Goal: Task Accomplishment & Management: Complete application form

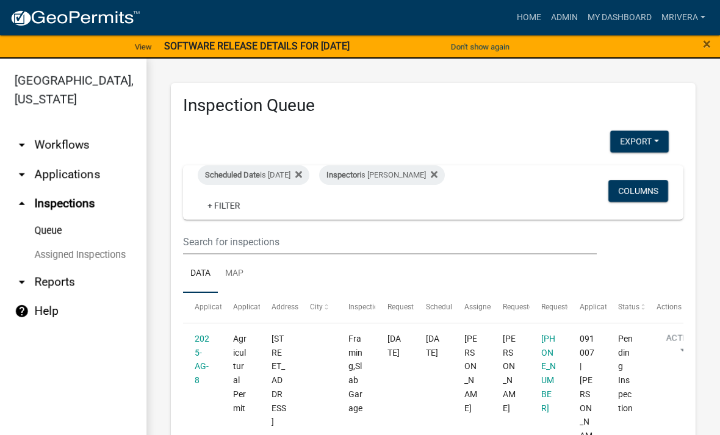
scroll to position [3088, 0]
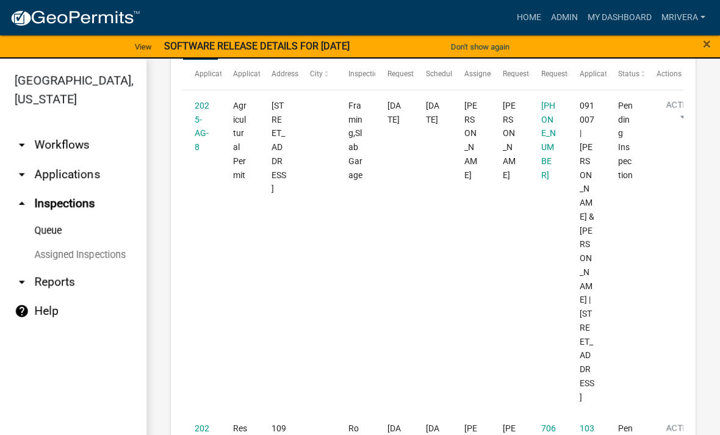
scroll to position [234, 0]
click at [201, 114] on link "2025-AG-8" at bounding box center [202, 125] width 15 height 51
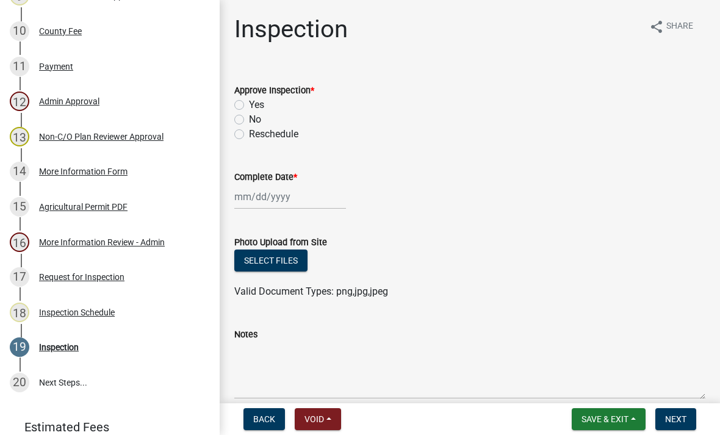
scroll to position [506, 0]
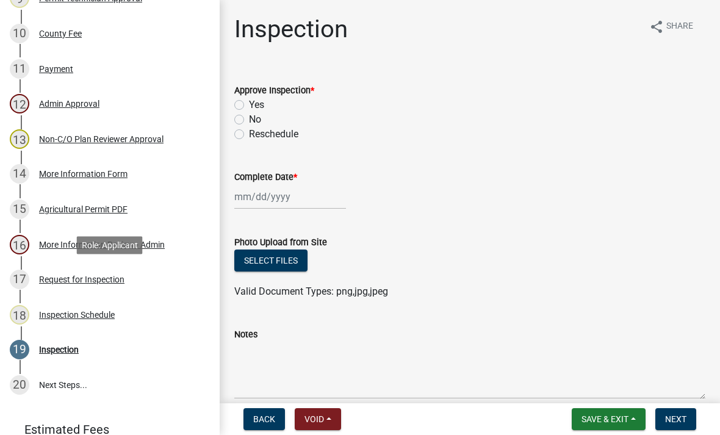
click at [115, 278] on div "Request for Inspection" at bounding box center [81, 279] width 85 height 9
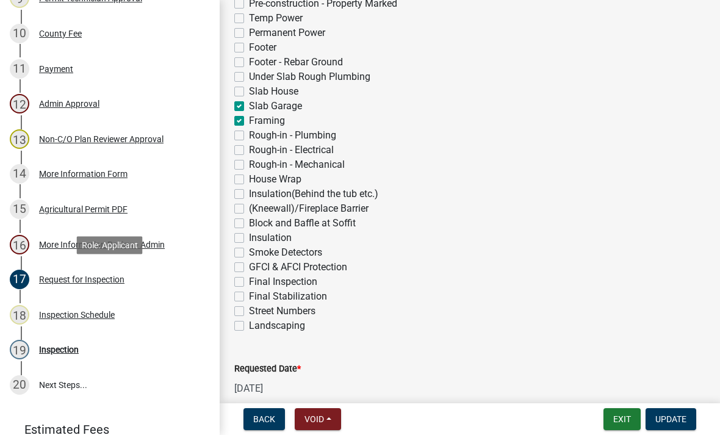
scroll to position [390, 0]
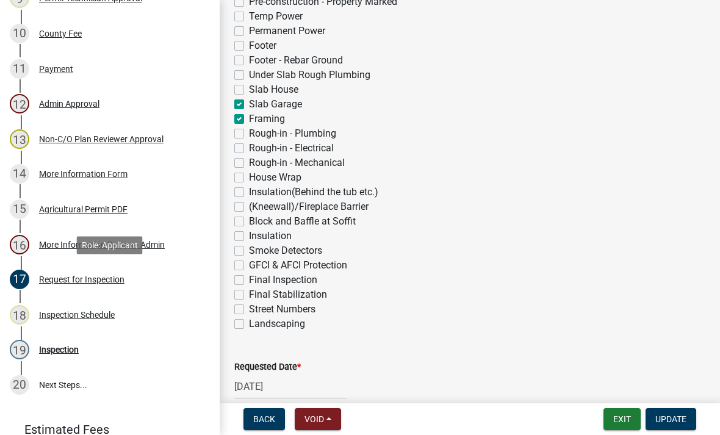
click at [249, 107] on label "Slab Garage" at bounding box center [275, 104] width 53 height 15
click at [249, 105] on input "Slab Garage" at bounding box center [253, 101] width 8 height 8
checkbox input "false"
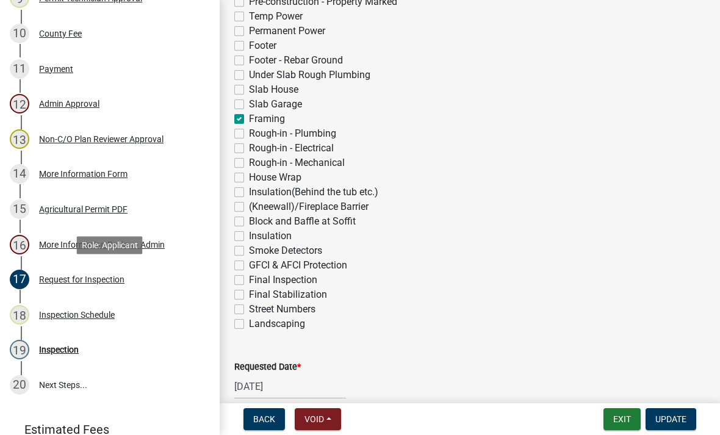
checkbox input "false"
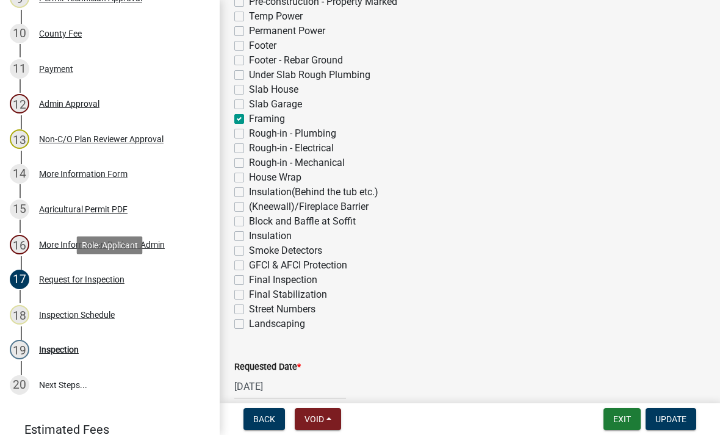
checkbox input "false"
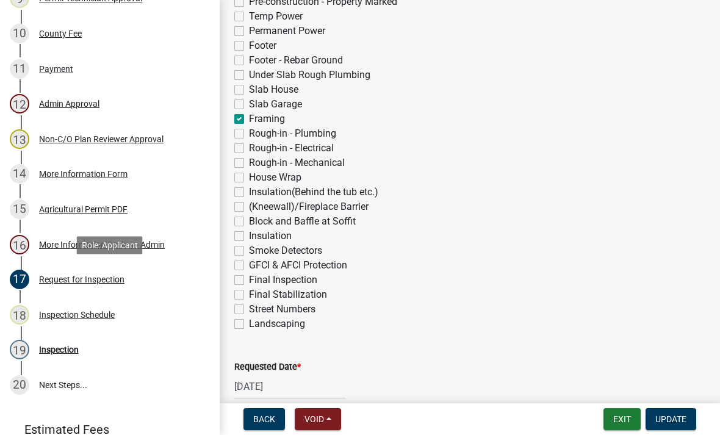
checkbox input "false"
checkbox input "true"
checkbox input "false"
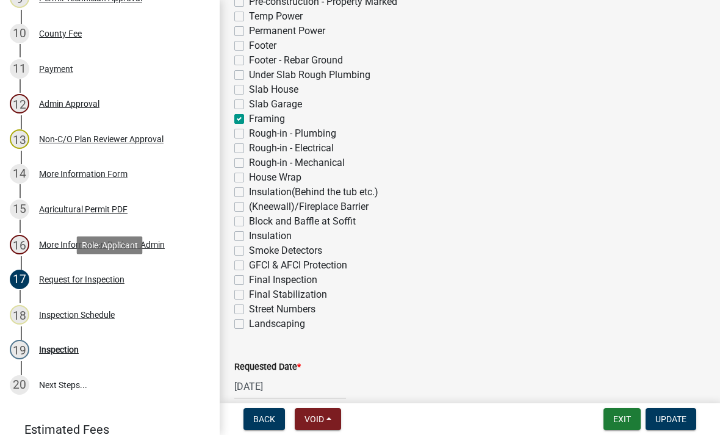
checkbox input "false"
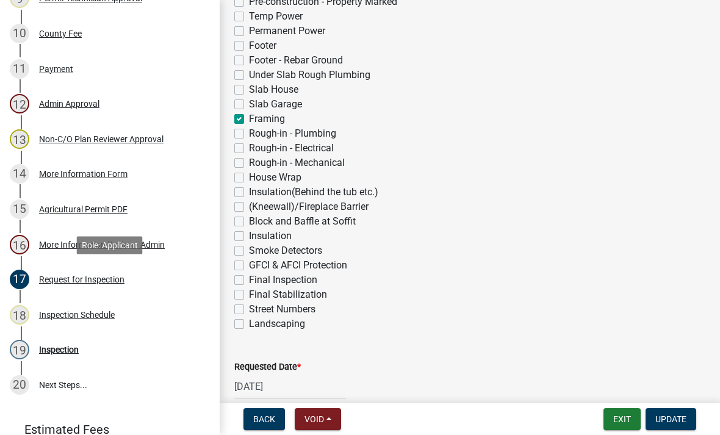
checkbox input "false"
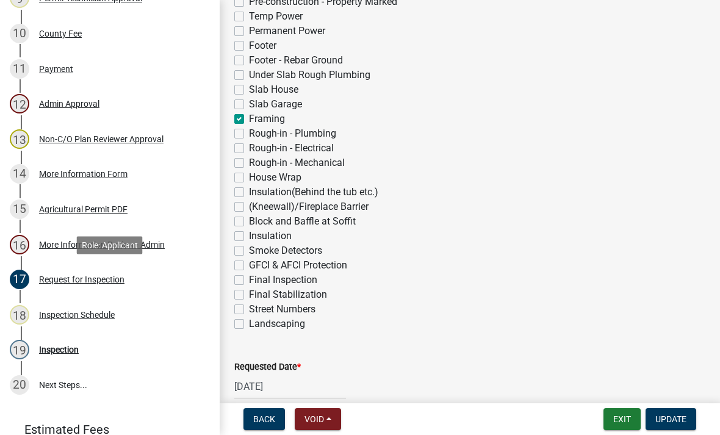
checkbox input "false"
click at [249, 118] on label "Framing" at bounding box center [267, 119] width 36 height 15
click at [249, 118] on input "Framing" at bounding box center [253, 116] width 8 height 8
checkbox input "false"
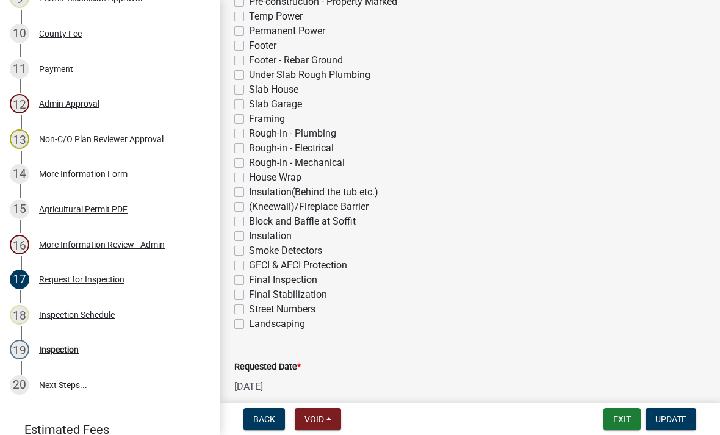
checkbox input "false"
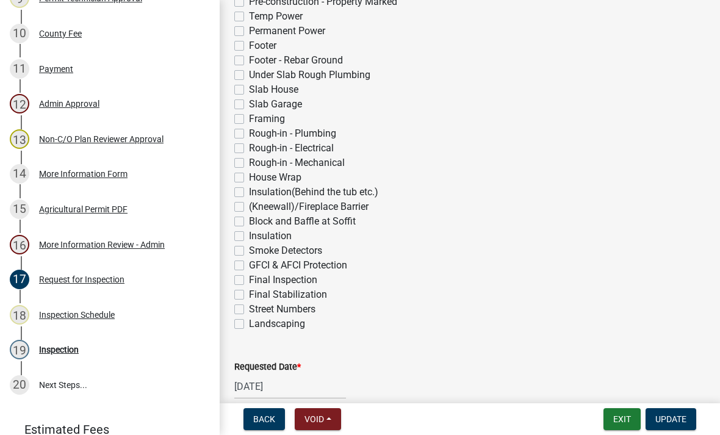
checkbox input "false"
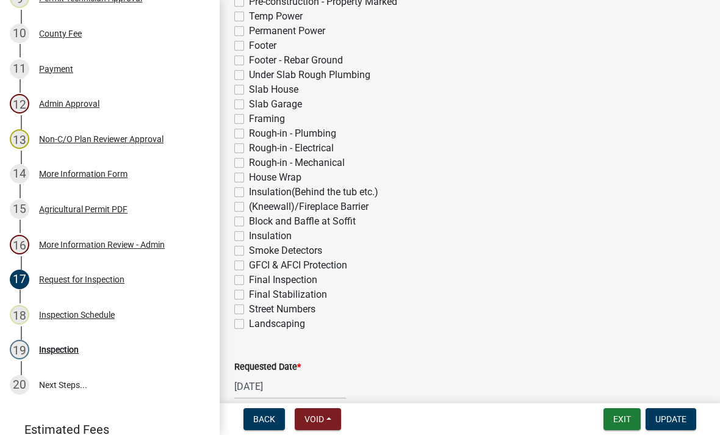
checkbox input "false"
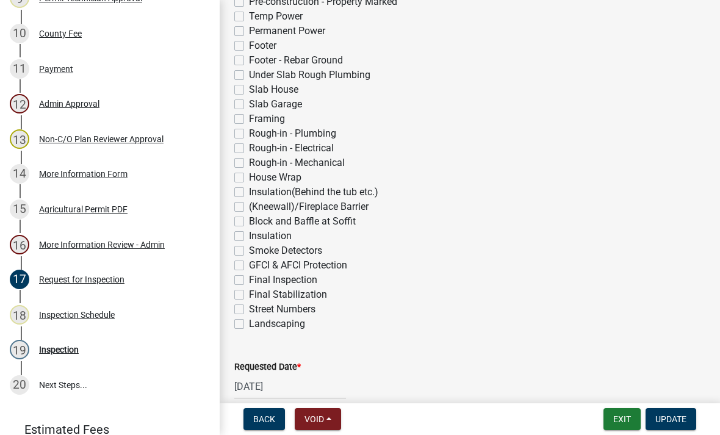
checkbox input "false"
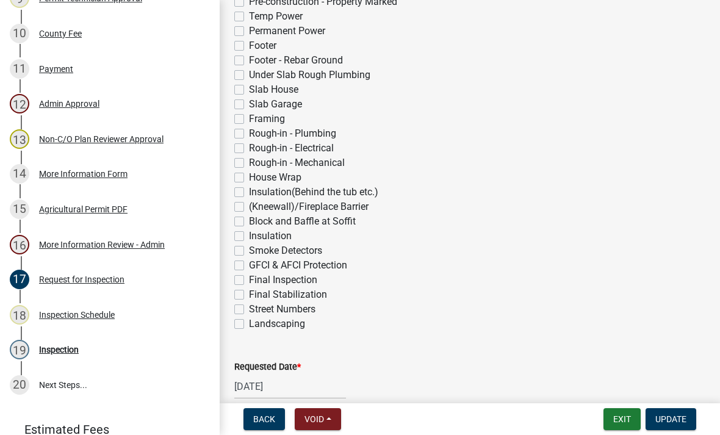
checkbox input "false"
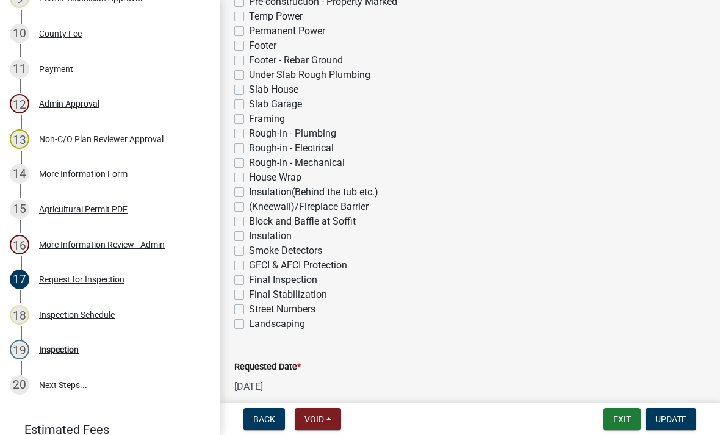
checkbox input "false"
click at [249, 281] on label "Final Inspection" at bounding box center [283, 280] width 68 height 15
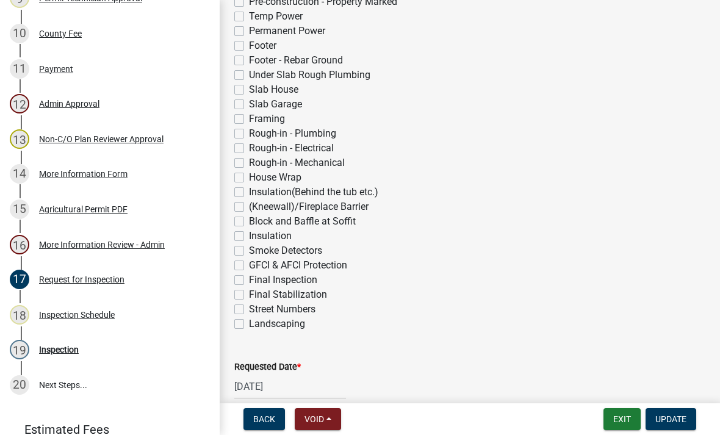
click at [249, 281] on input "Final Inspection" at bounding box center [253, 277] width 8 height 8
checkbox input "true"
checkbox input "false"
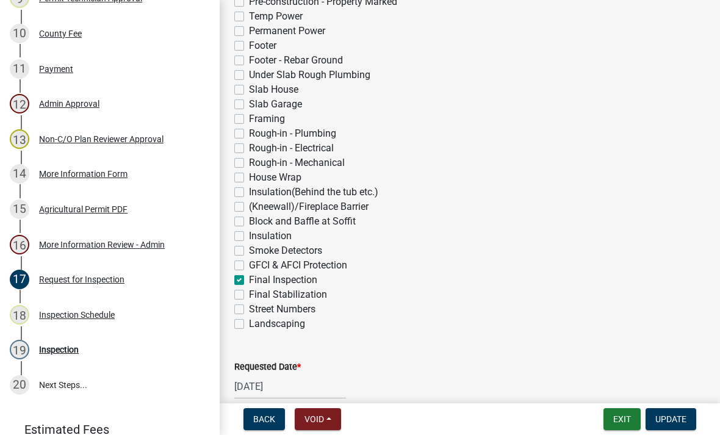
checkbox input "false"
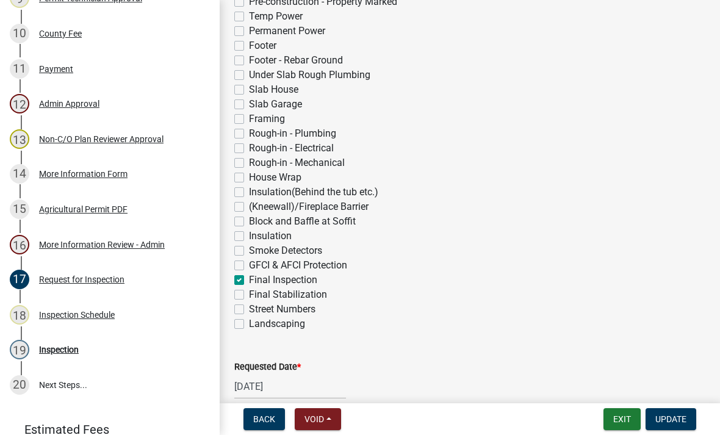
checkbox input "false"
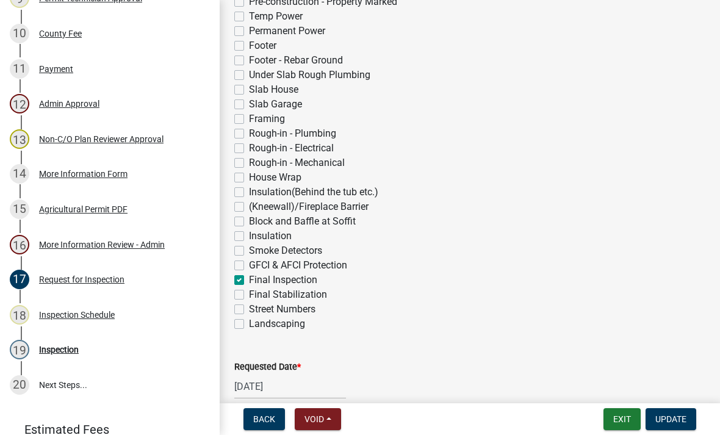
checkbox input "false"
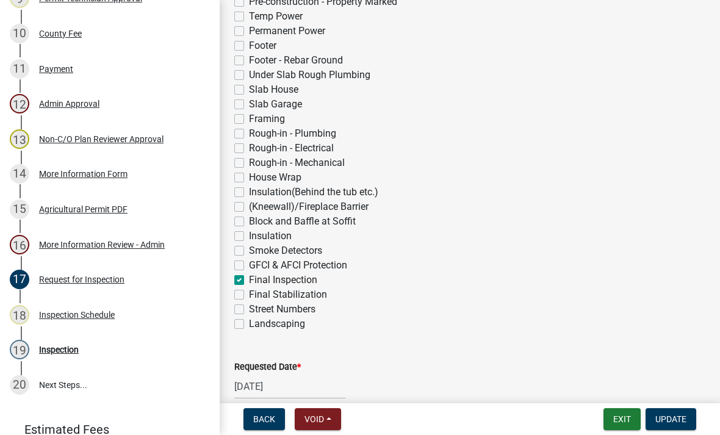
checkbox input "false"
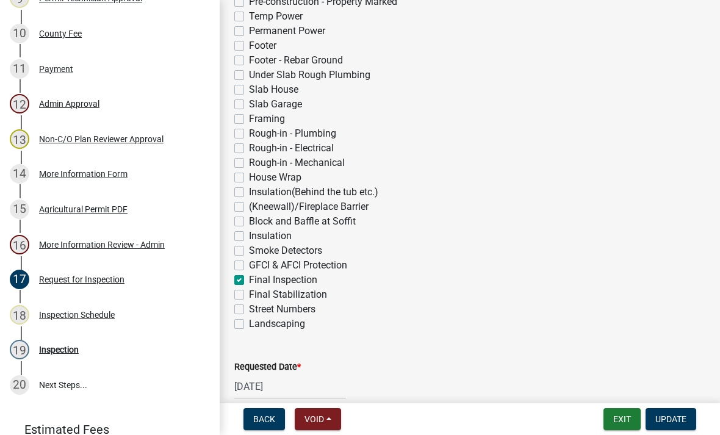
checkbox input "false"
checkbox input "true"
checkbox input "false"
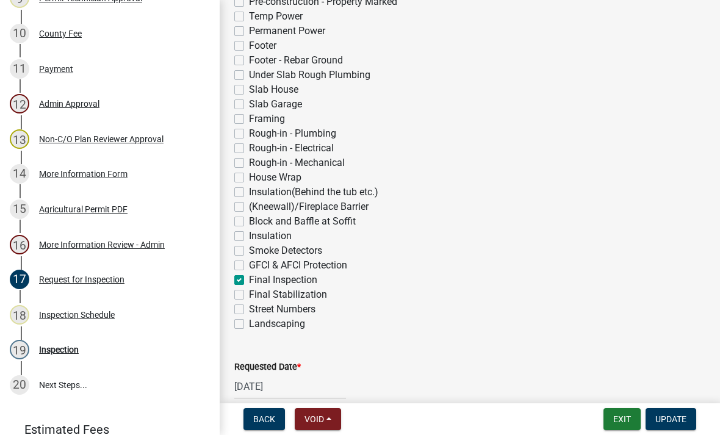
checkbox input "false"
click at [673, 418] on span "Update" at bounding box center [670, 419] width 31 height 10
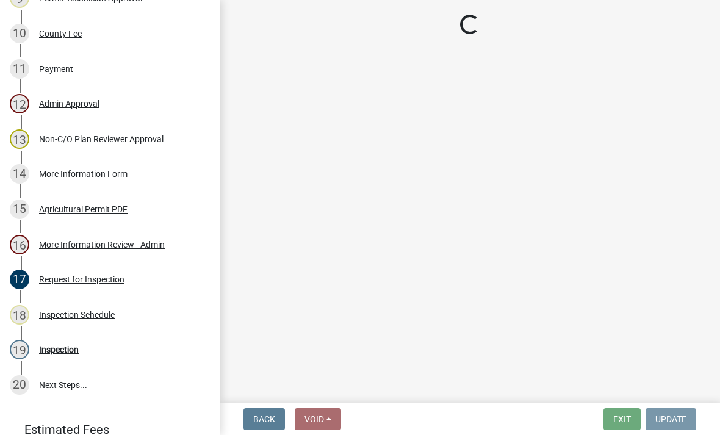
scroll to position [0, 0]
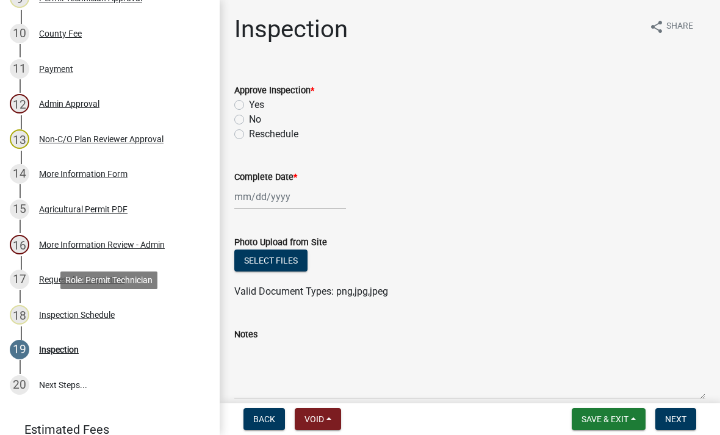
click at [89, 314] on div "Inspection Schedule" at bounding box center [77, 314] width 76 height 9
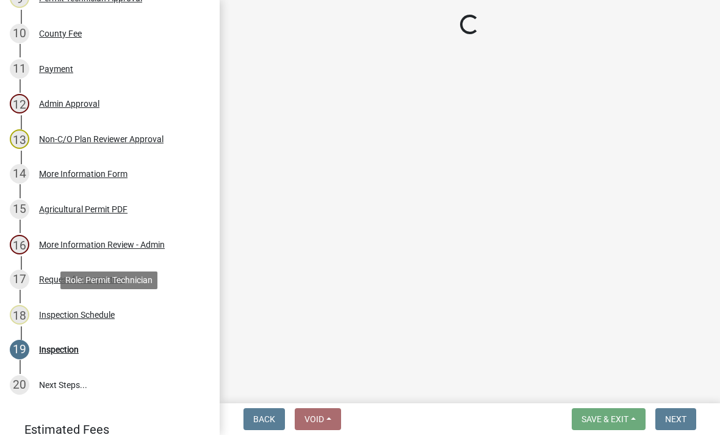
select select "07642ab0-564c-47bb-824b-0ccf2da83593"
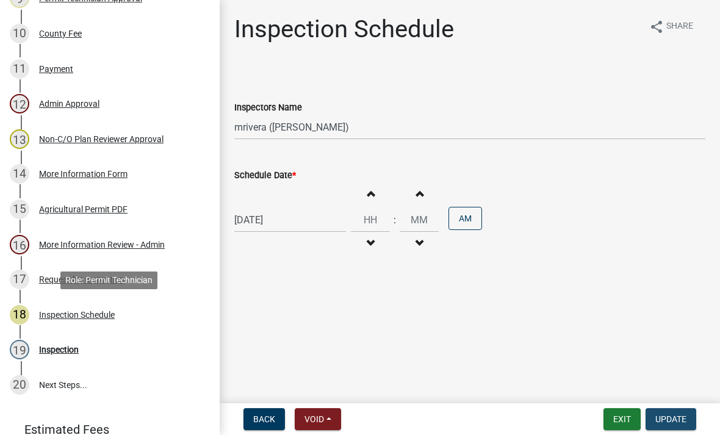
click at [670, 425] on button "Update" at bounding box center [670, 419] width 51 height 22
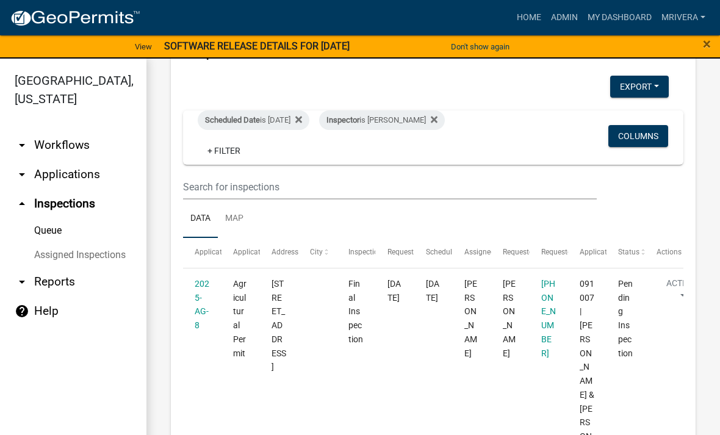
scroll to position [54, 0]
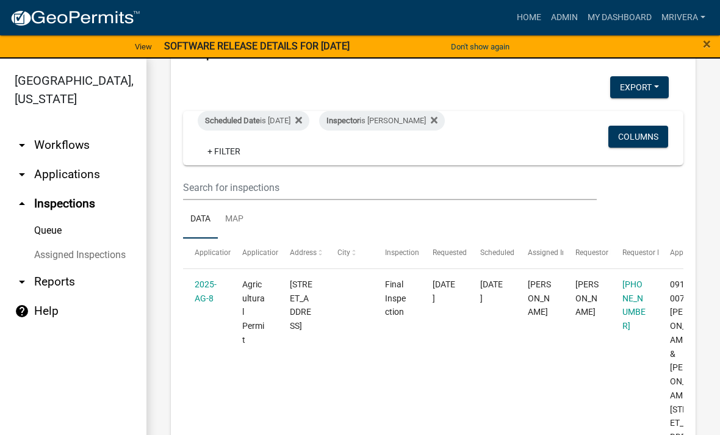
click at [209, 292] on link "2025-AG-8" at bounding box center [206, 291] width 22 height 24
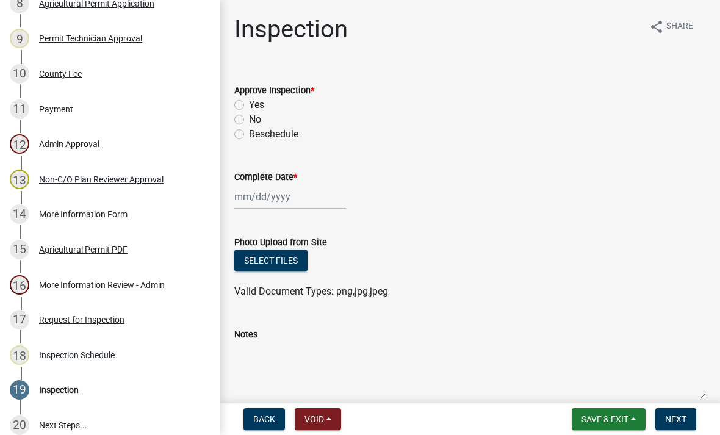
scroll to position [468, 0]
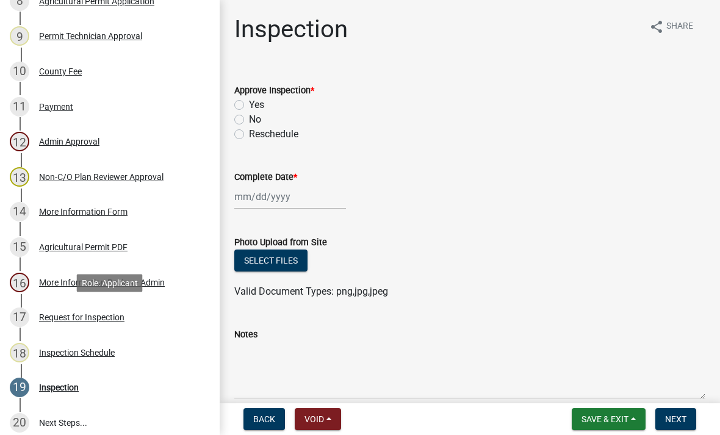
click at [108, 318] on div "Request for Inspection" at bounding box center [81, 317] width 85 height 9
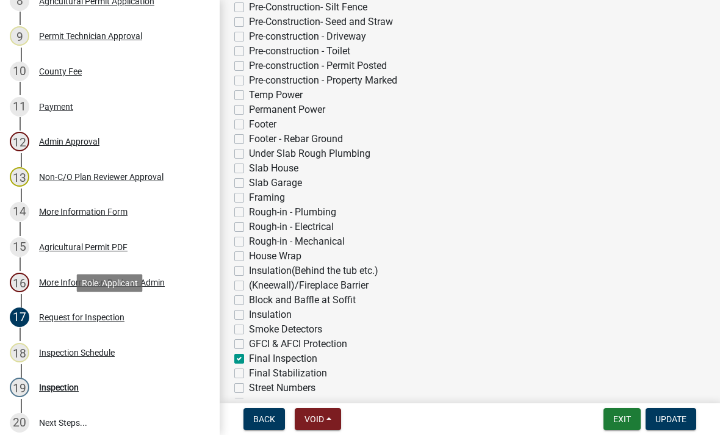
scroll to position [343, 0]
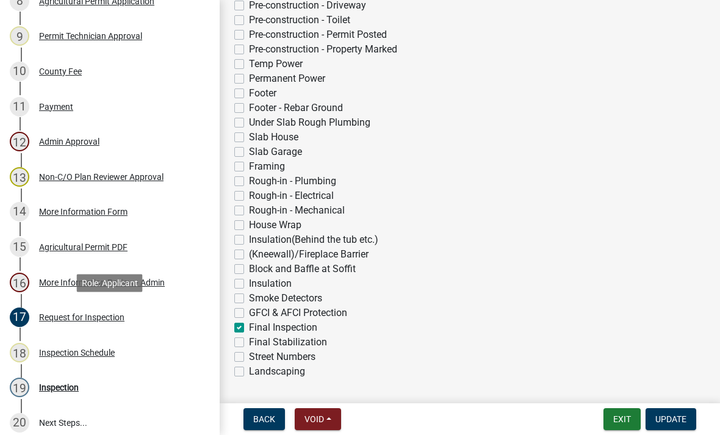
click at [249, 168] on label "Framing" at bounding box center [267, 166] width 36 height 15
click at [249, 167] on input "Framing" at bounding box center [253, 163] width 8 height 8
checkbox input "true"
checkbox input "false"
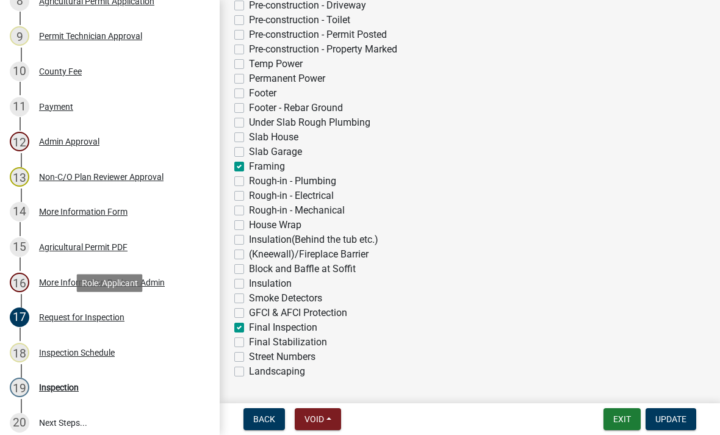
checkbox input "false"
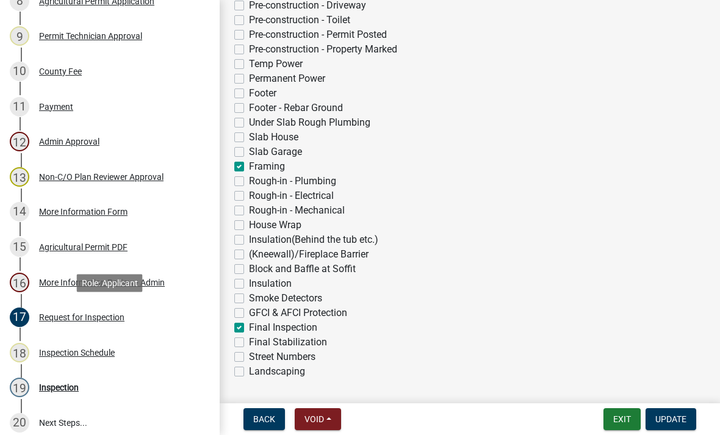
checkbox input "false"
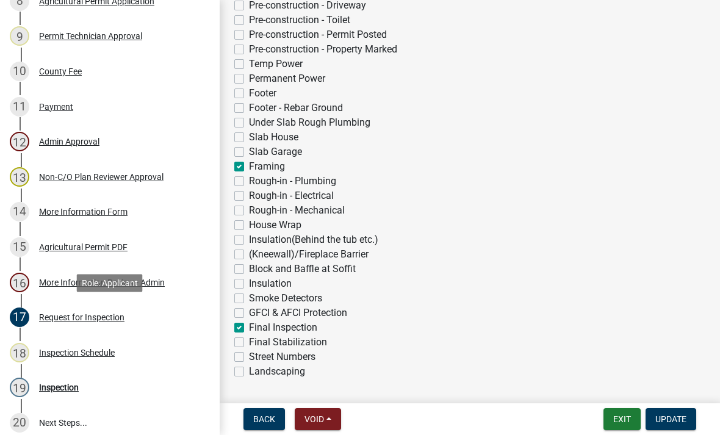
checkbox input "false"
checkbox input "true"
checkbox input "false"
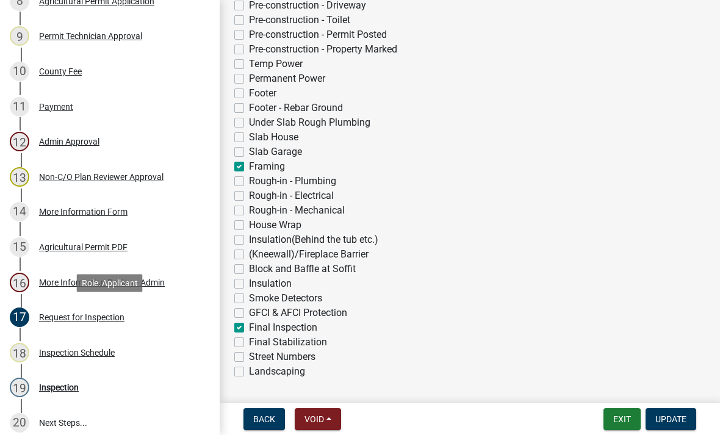
checkbox input "false"
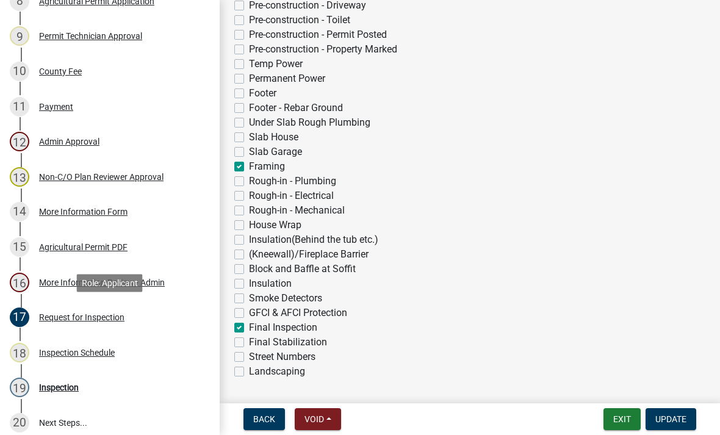
checkbox input "false"
checkbox input "true"
checkbox input "false"
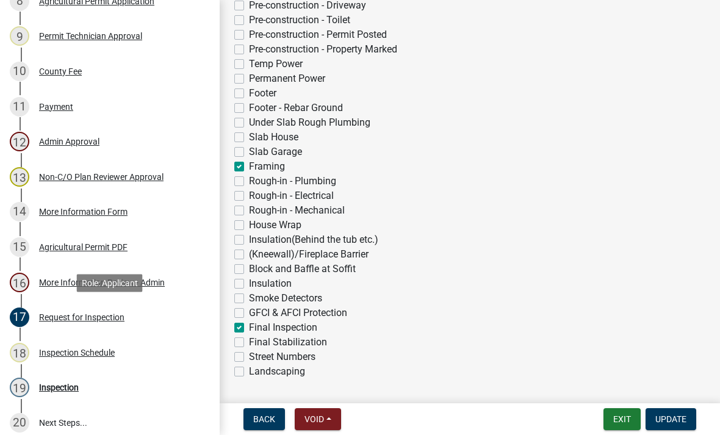
checkbox input "false"
click at [249, 329] on label "Final Inspection" at bounding box center [283, 327] width 68 height 15
click at [249, 328] on input "Final Inspection" at bounding box center [253, 324] width 8 height 8
checkbox input "false"
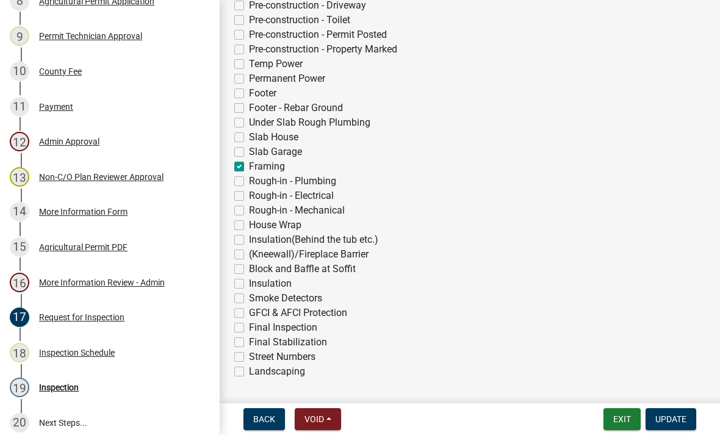
checkbox input "false"
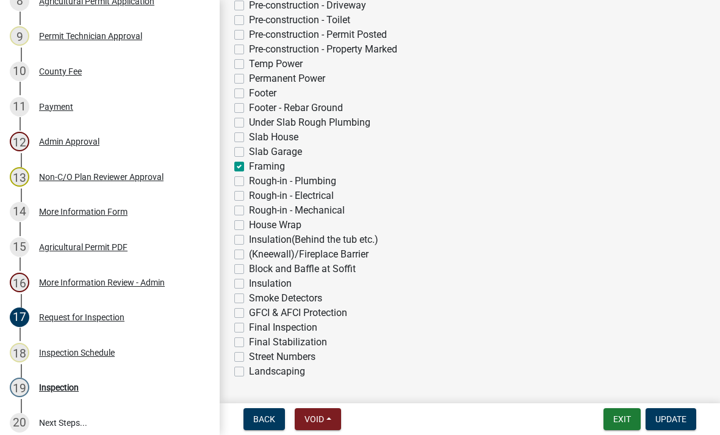
checkbox input "false"
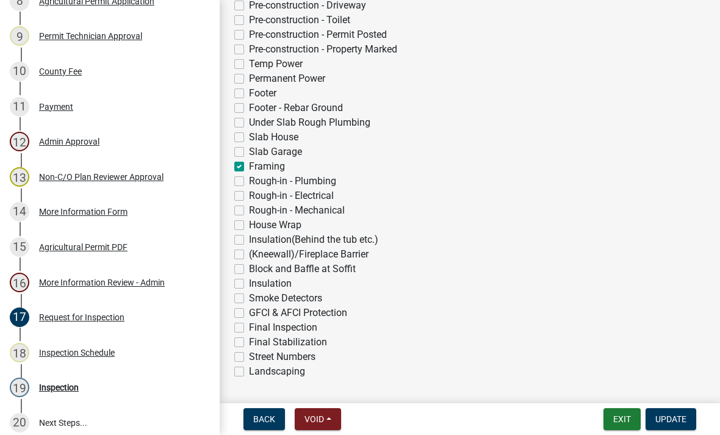
checkbox input "false"
checkbox input "true"
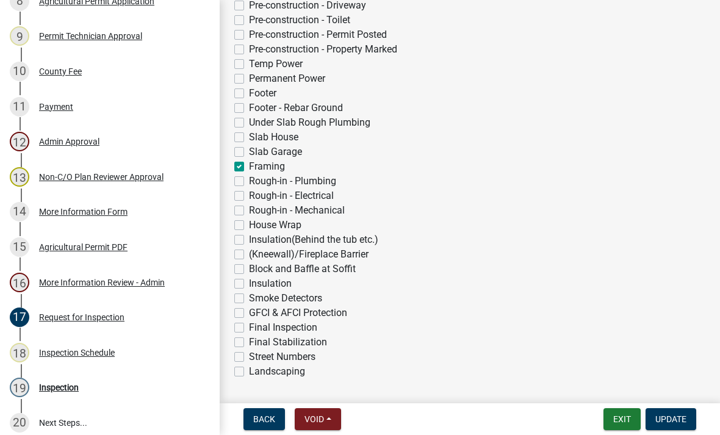
checkbox input "false"
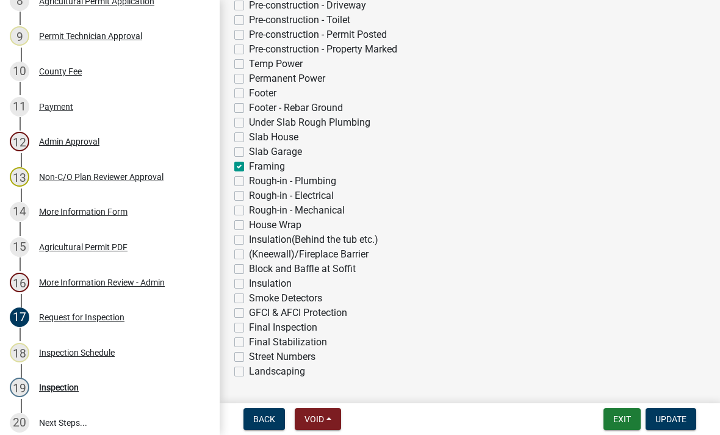
checkbox input "false"
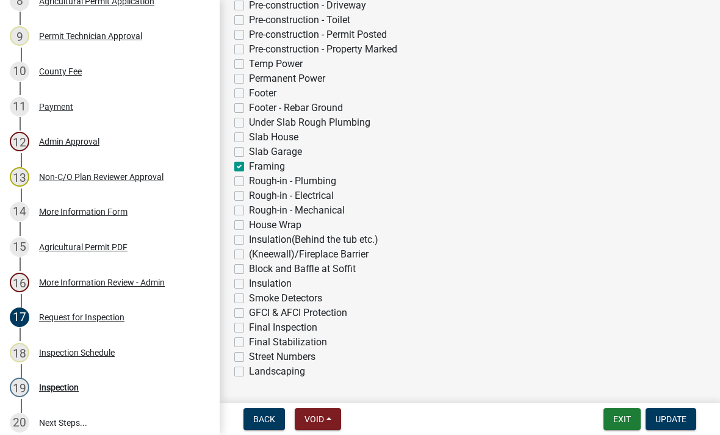
checkbox input "false"
click at [249, 152] on label "Slab Garage" at bounding box center [275, 152] width 53 height 15
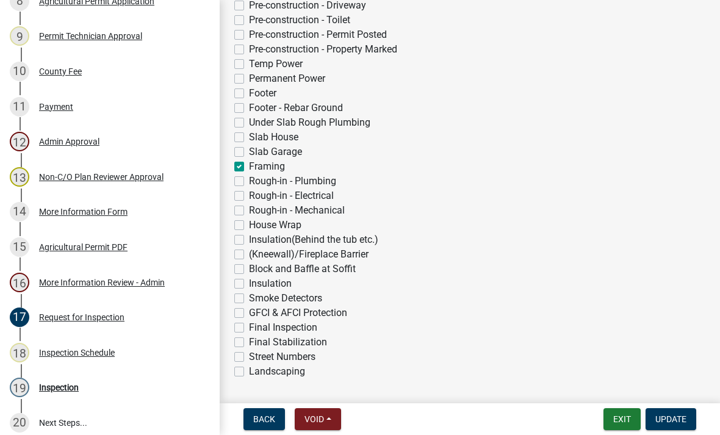
click at [249, 152] on input "Slab Garage" at bounding box center [253, 149] width 8 height 8
checkbox input "true"
checkbox input "false"
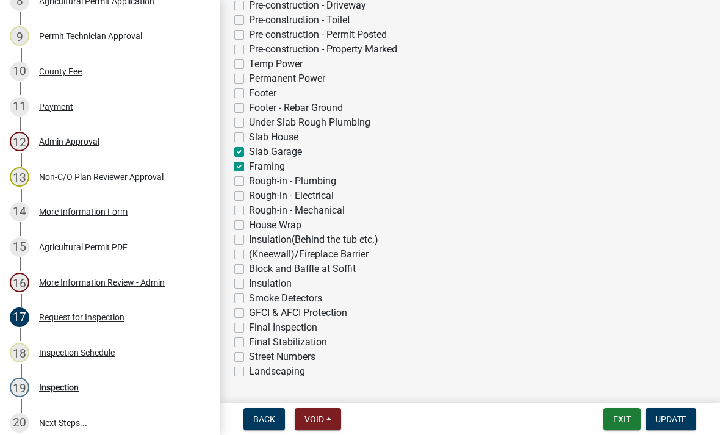
checkbox input "false"
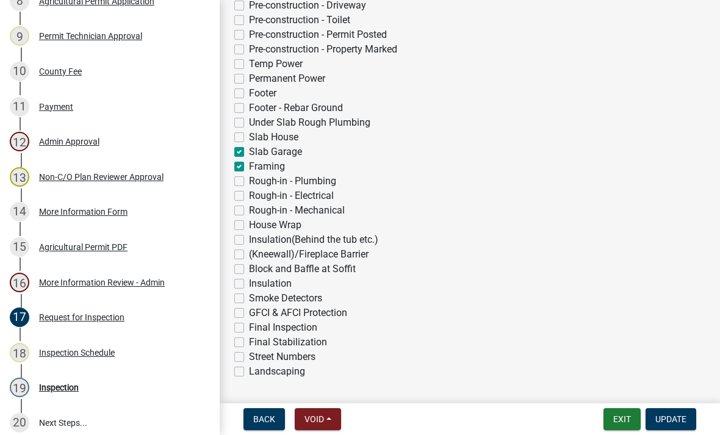
checkbox input "false"
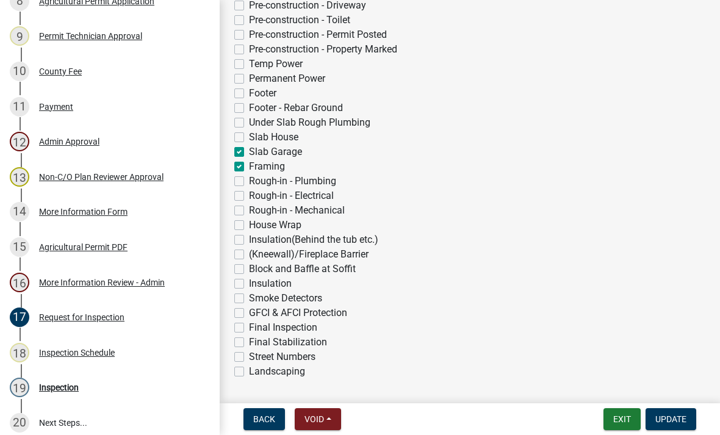
checkbox input "true"
checkbox input "false"
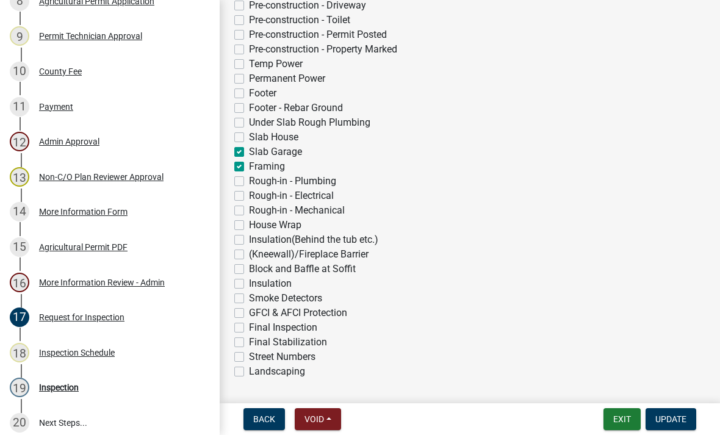
checkbox input "false"
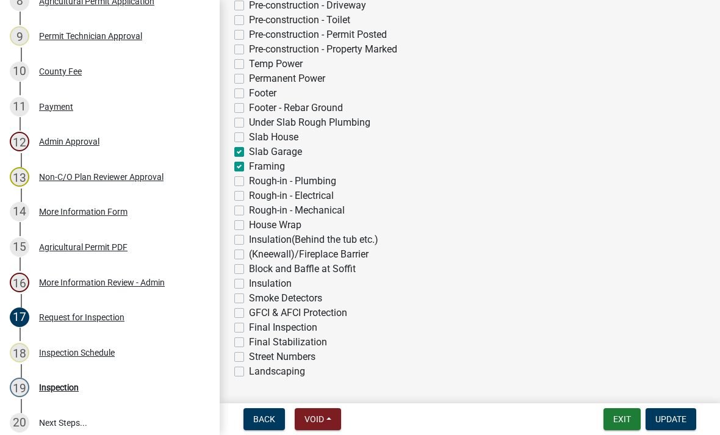
checkbox input "false"
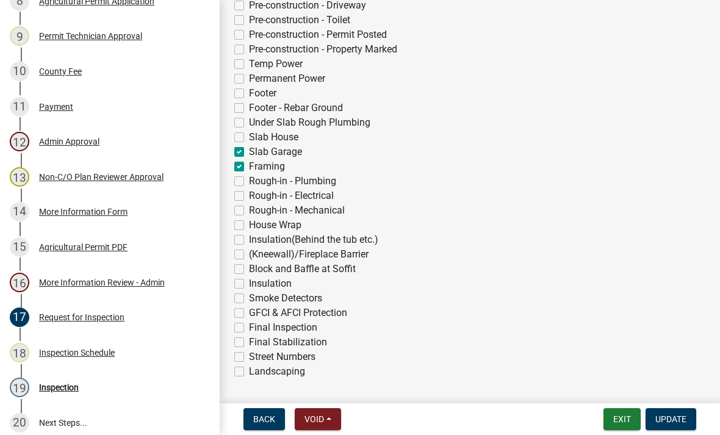
checkbox input "false"
click at [679, 424] on span "Update" at bounding box center [670, 419] width 31 height 10
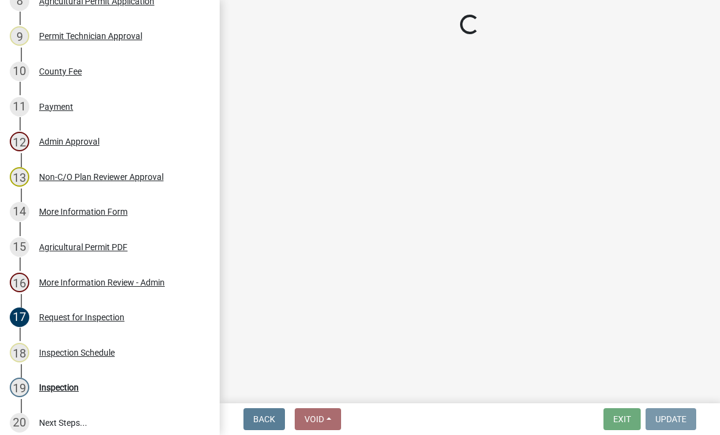
scroll to position [0, 0]
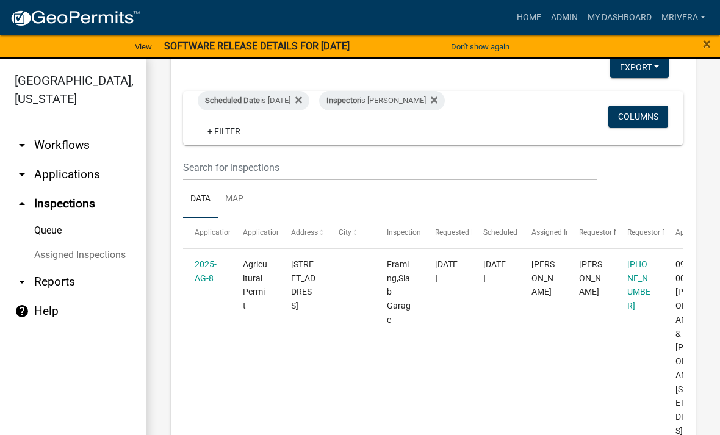
scroll to position [81, 0]
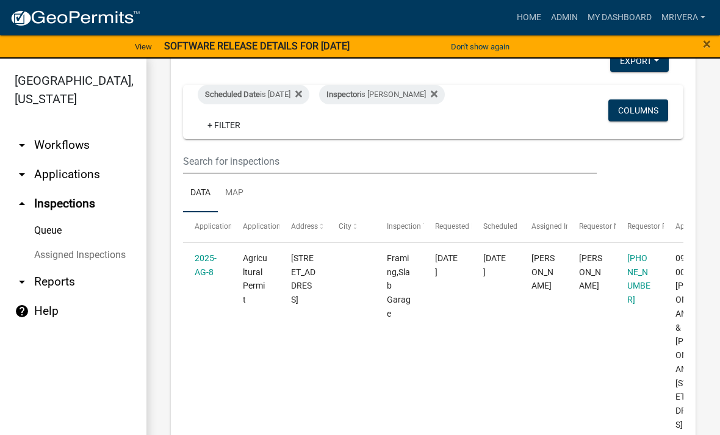
click at [207, 266] on link "2025-AG-8" at bounding box center [206, 265] width 22 height 24
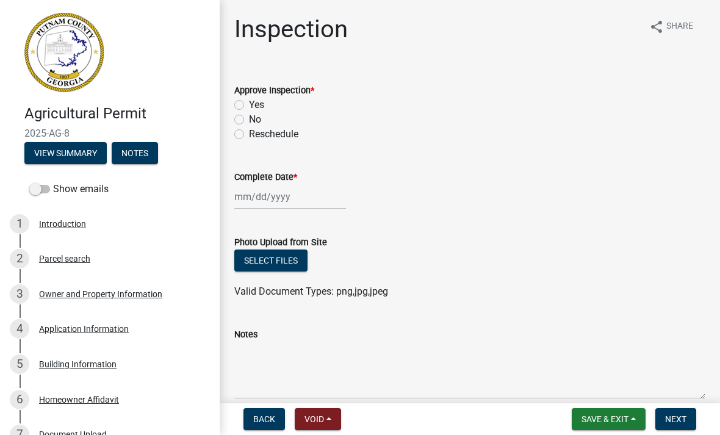
click at [249, 102] on label "Yes" at bounding box center [256, 105] width 15 height 15
click at [249, 102] on input "Yes" at bounding box center [253, 102] width 8 height 8
radio input "true"
click at [282, 204] on div at bounding box center [290, 196] width 112 height 25
select select "9"
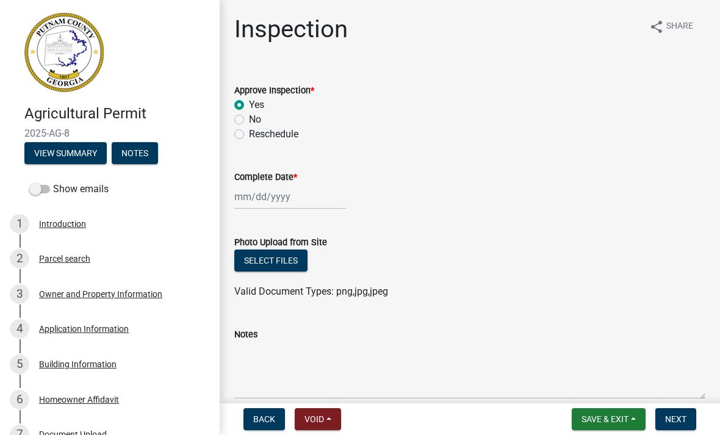
select select "2025"
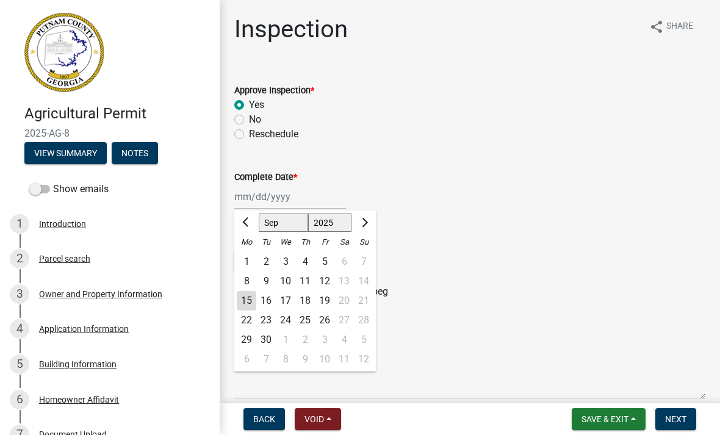
click at [249, 301] on div "15" at bounding box center [247, 301] width 20 height 20
type input "[DATE]"
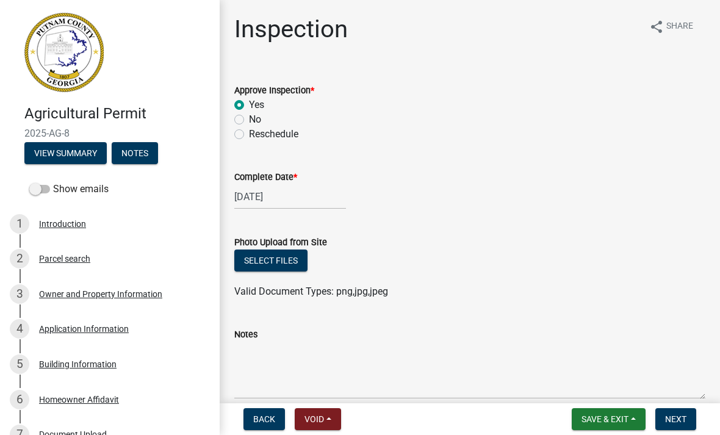
click at [682, 421] on span "Next" at bounding box center [675, 419] width 21 height 10
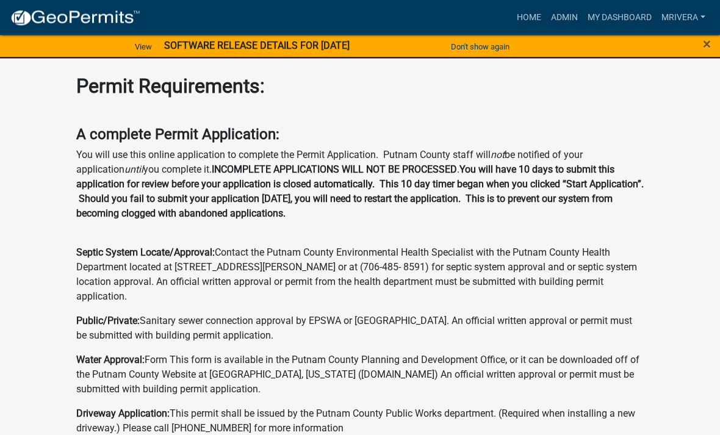
scroll to position [642, 0]
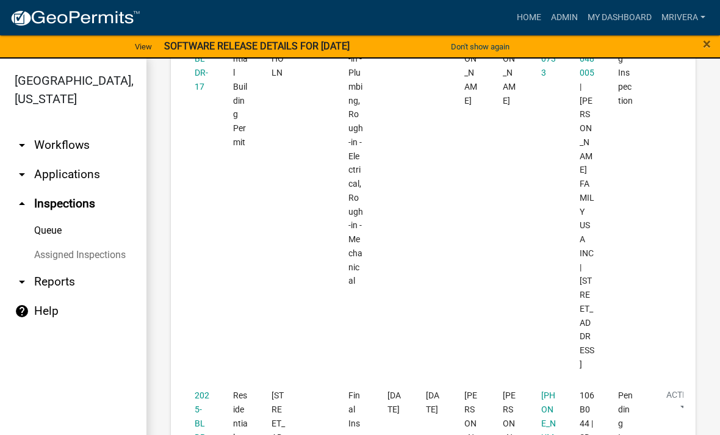
scroll to position [995, 0]
click at [198, 390] on link "2025-BLDR-175" at bounding box center [202, 422] width 15 height 65
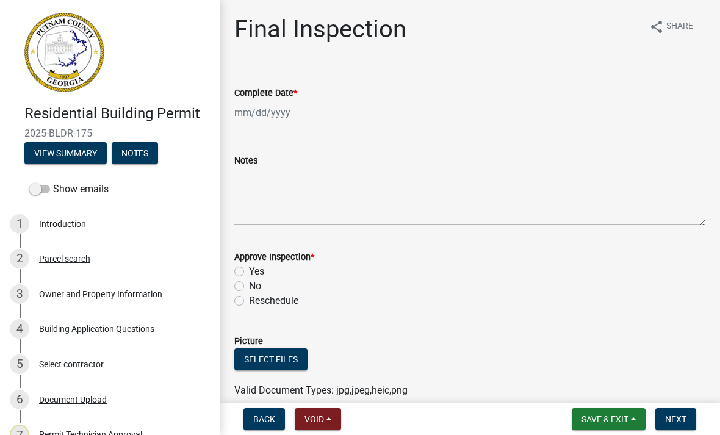
click at [348, 106] on div at bounding box center [469, 112] width 471 height 25
click at [308, 105] on div at bounding box center [290, 112] width 112 height 25
select select "9"
select select "2025"
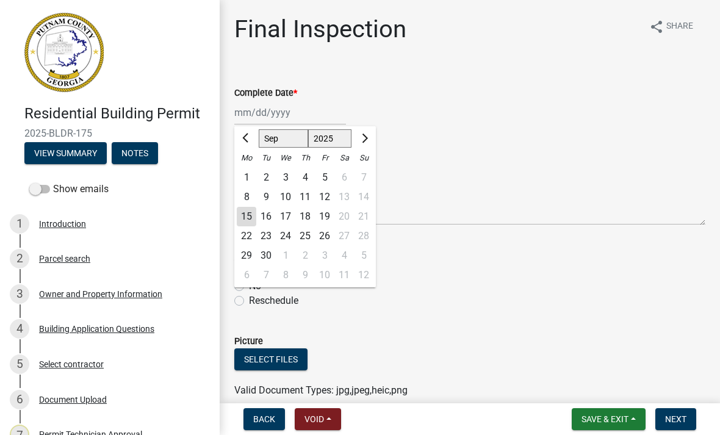
click at [244, 216] on div "15" at bounding box center [247, 217] width 20 height 20
type input "[DATE]"
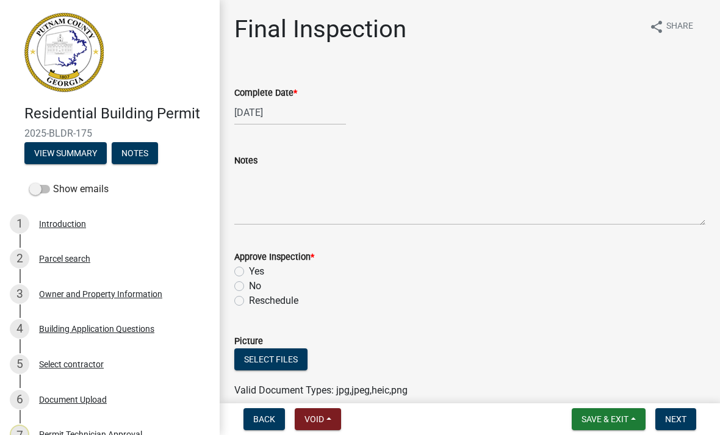
click at [246, 266] on div "Yes" at bounding box center [469, 271] width 471 height 15
click at [250, 270] on label "Yes" at bounding box center [256, 271] width 15 height 15
click at [250, 270] on input "Yes" at bounding box center [253, 268] width 8 height 8
radio input "true"
click at [249, 268] on label "Yes" at bounding box center [256, 271] width 15 height 15
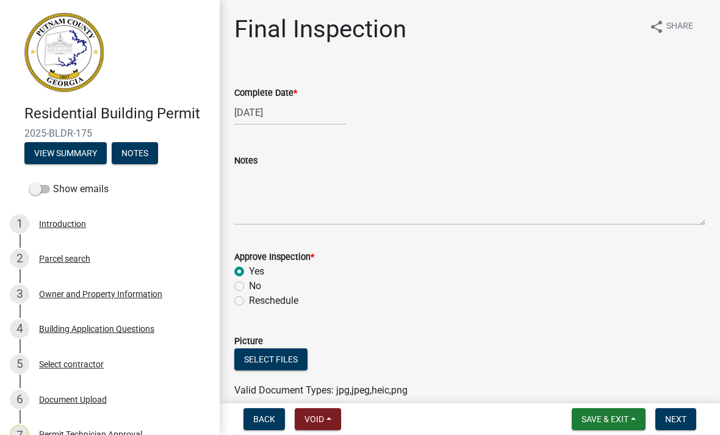
click at [249, 268] on input "Yes" at bounding box center [253, 268] width 8 height 8
click at [689, 423] on button "Next" at bounding box center [675, 419] width 41 height 22
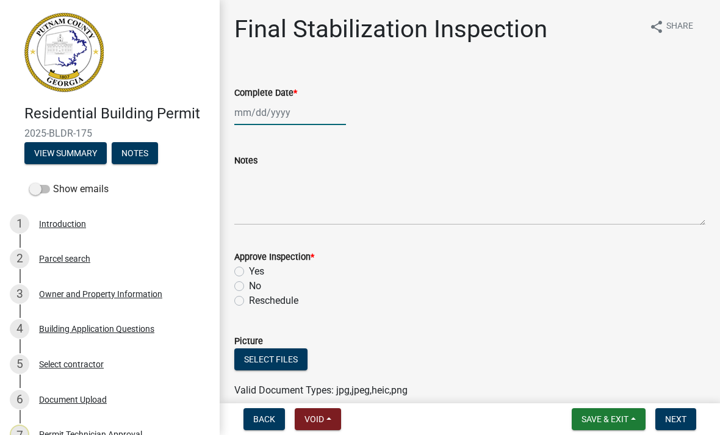
click at [312, 113] on div at bounding box center [290, 112] width 112 height 25
select select "9"
select select "2025"
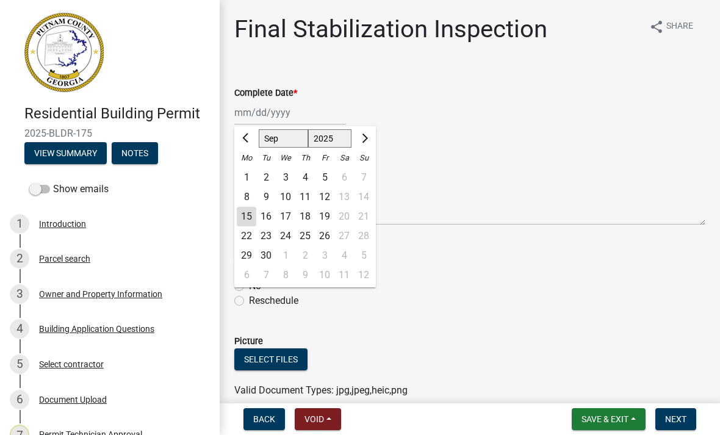
click at [254, 213] on div "15" at bounding box center [247, 217] width 20 height 20
type input "[DATE]"
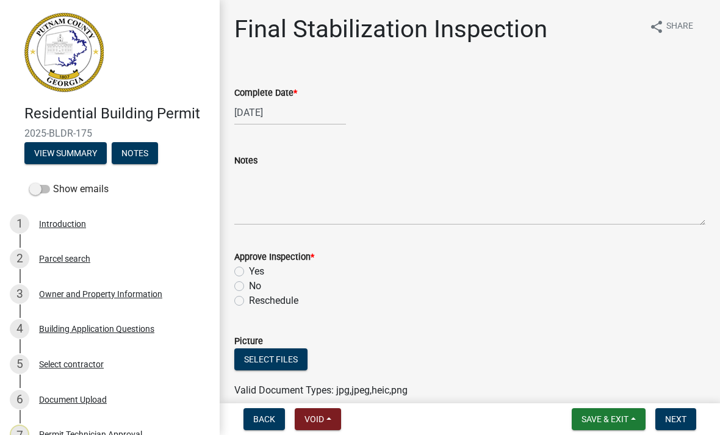
click at [249, 268] on label "Yes" at bounding box center [256, 271] width 15 height 15
click at [249, 268] on input "Yes" at bounding box center [253, 268] width 8 height 8
radio input "true"
click at [681, 419] on span "Next" at bounding box center [675, 419] width 21 height 10
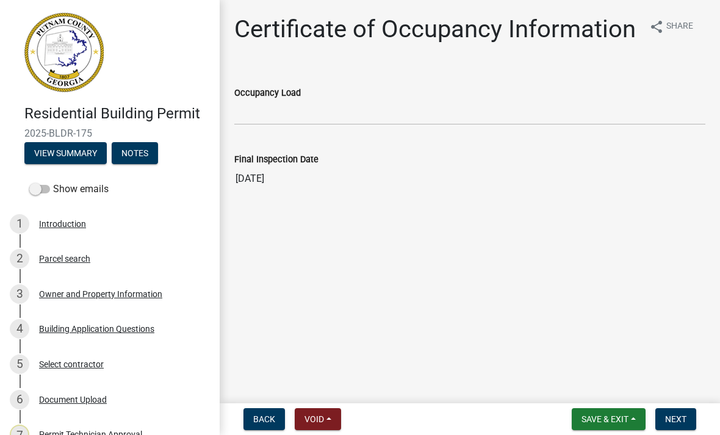
click at [689, 417] on button "Next" at bounding box center [675, 419] width 41 height 22
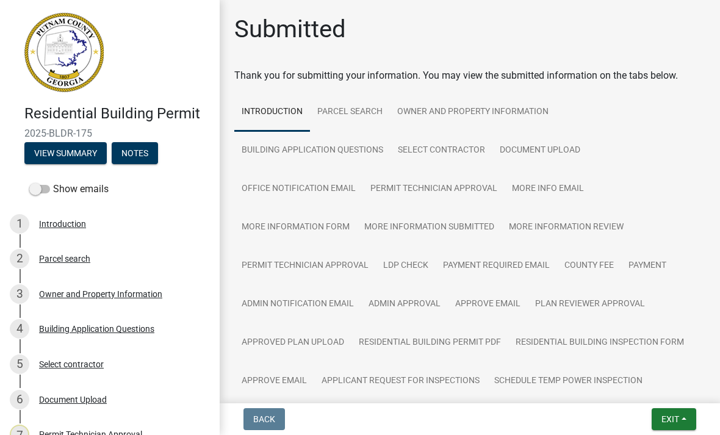
click at [689, 425] on button "Exit" at bounding box center [673, 419] width 45 height 22
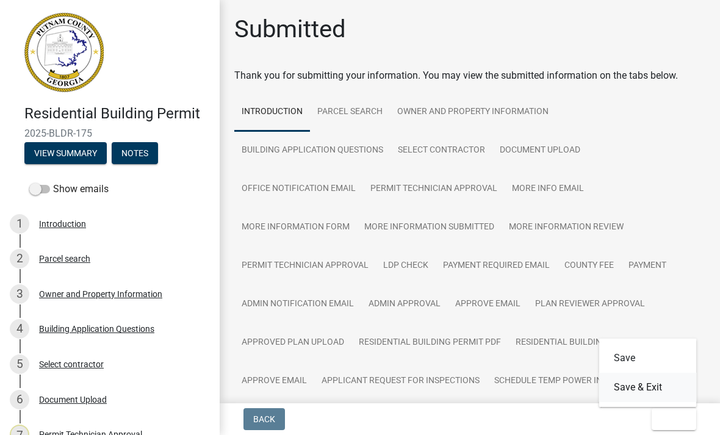
click at [678, 379] on button "Save & Exit" at bounding box center [648, 387] width 98 height 29
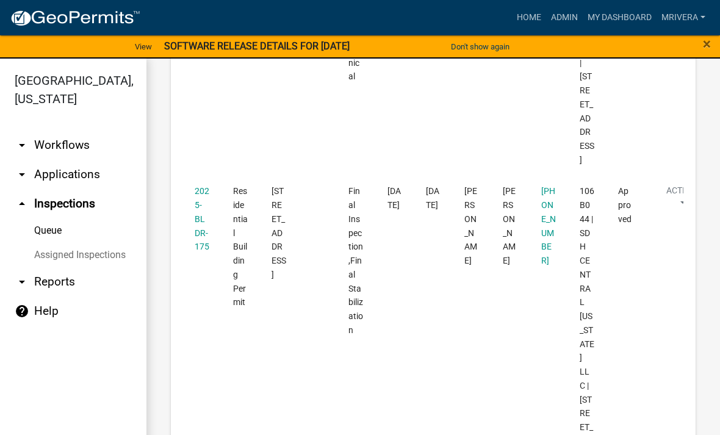
scroll to position [1200, 0]
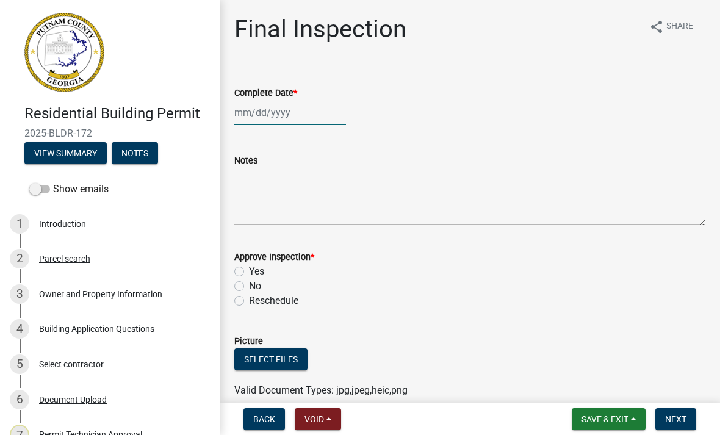
click at [282, 108] on div at bounding box center [290, 112] width 112 height 25
select select "9"
select select "2025"
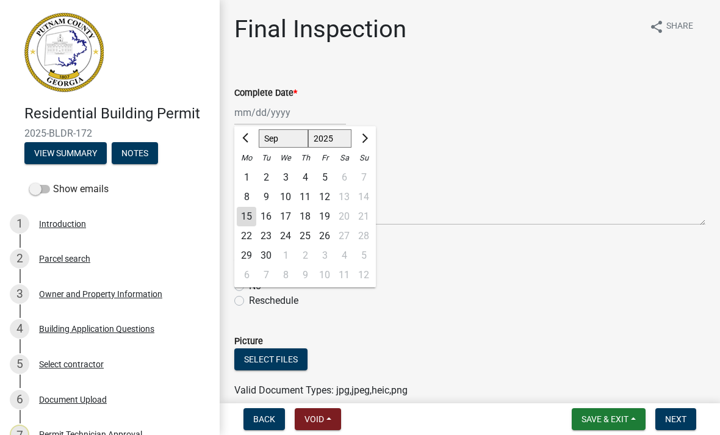
click at [248, 220] on div "15" at bounding box center [247, 217] width 20 height 20
type input "[DATE]"
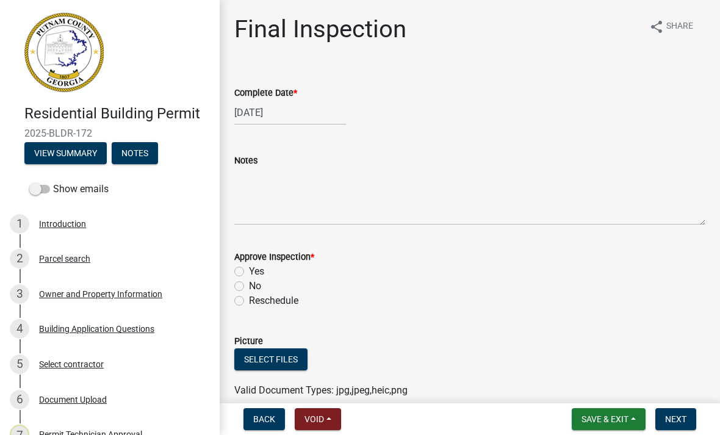
click at [245, 264] on div "Yes" at bounding box center [469, 271] width 471 height 15
click at [249, 267] on label "Yes" at bounding box center [256, 271] width 15 height 15
click at [249, 267] on input "Yes" at bounding box center [253, 268] width 8 height 8
radio input "true"
click at [680, 419] on span "Next" at bounding box center [675, 419] width 21 height 10
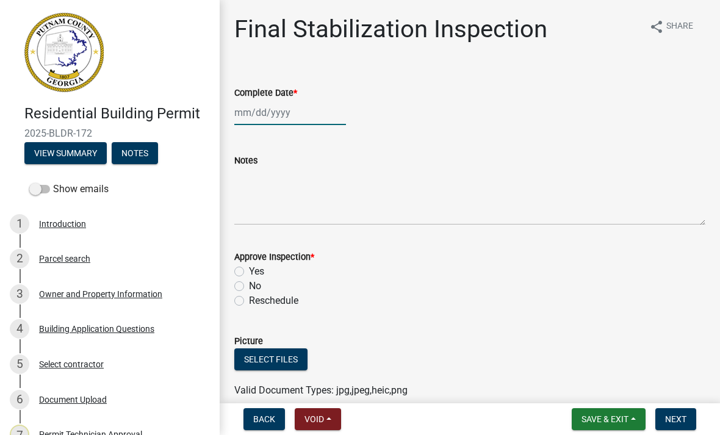
click at [293, 123] on div at bounding box center [290, 112] width 112 height 25
select select "9"
select select "2025"
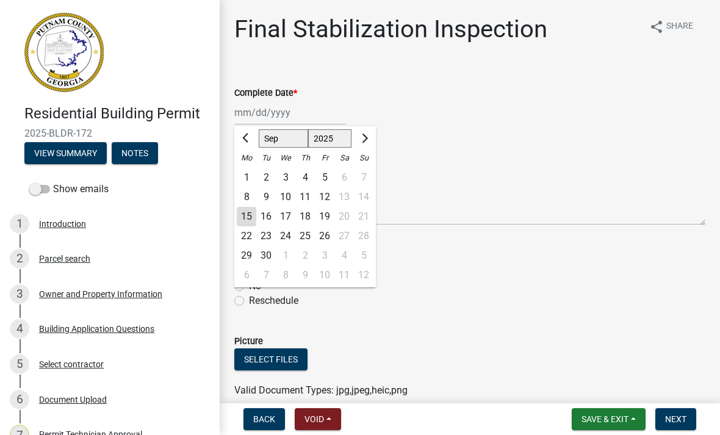
click at [256, 213] on div "16" at bounding box center [266, 217] width 20 height 20
type input "[DATE]"
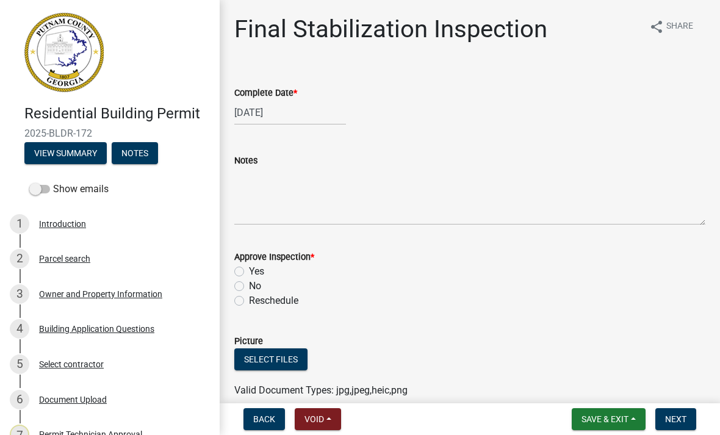
click at [249, 268] on label "Yes" at bounding box center [256, 271] width 15 height 15
click at [249, 268] on input "Yes" at bounding box center [253, 268] width 8 height 8
click at [295, 112] on div "[DATE]" at bounding box center [290, 112] width 112 height 25
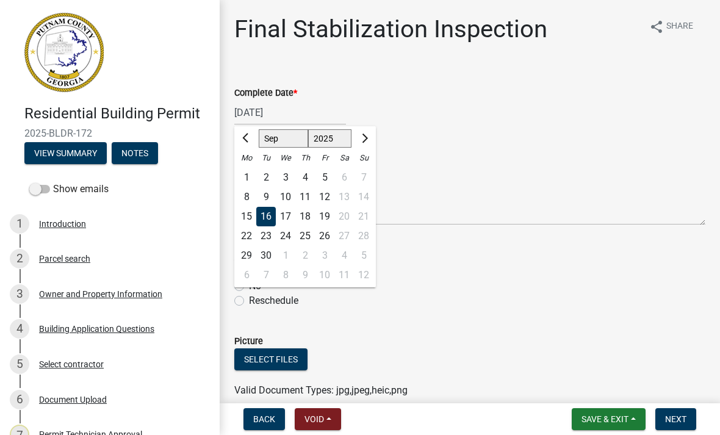
click at [251, 216] on div "15" at bounding box center [247, 217] width 20 height 20
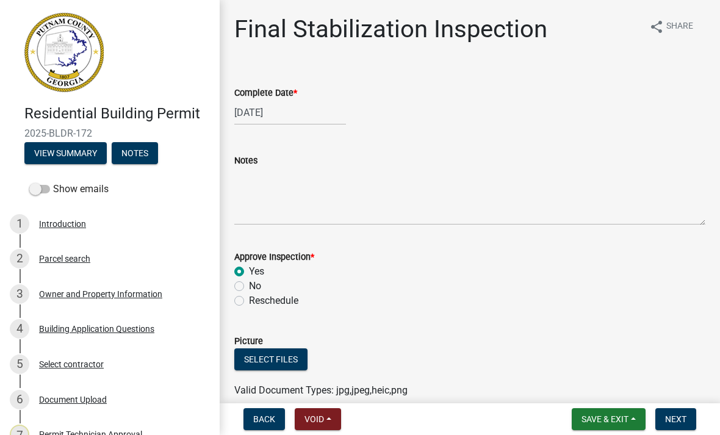
click at [687, 420] on button "Next" at bounding box center [675, 419] width 41 height 22
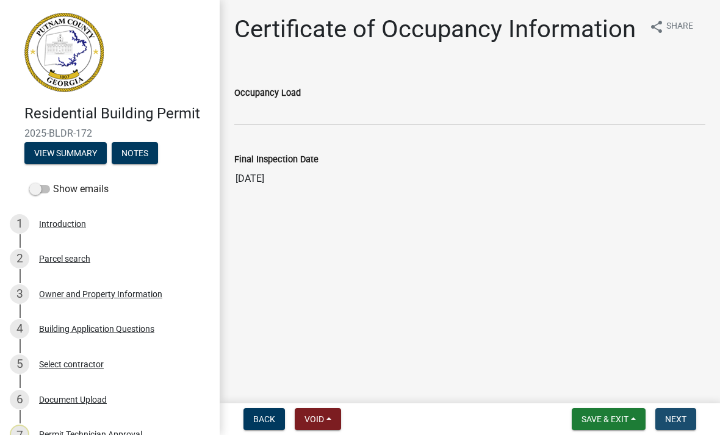
click at [679, 425] on button "Next" at bounding box center [675, 419] width 41 height 22
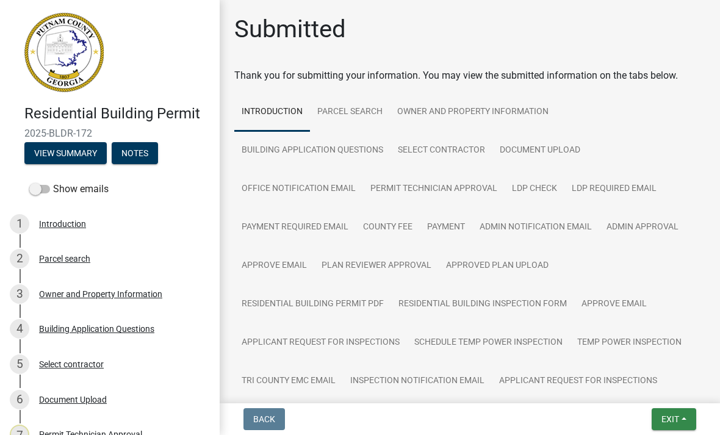
click at [669, 415] on span "Exit" at bounding box center [670, 419] width 18 height 10
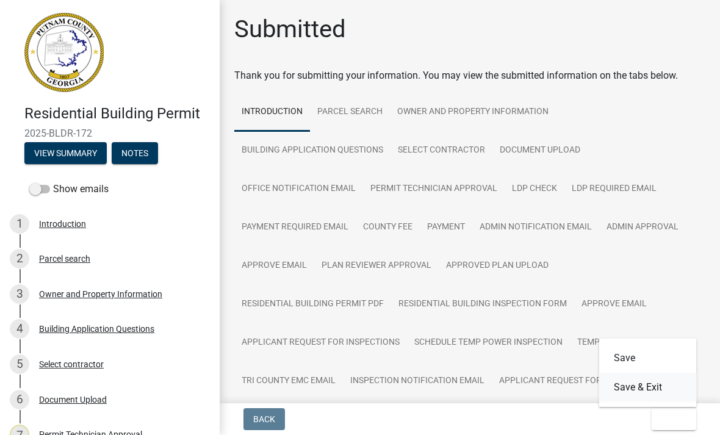
click at [662, 391] on button "Save & Exit" at bounding box center [648, 387] width 98 height 29
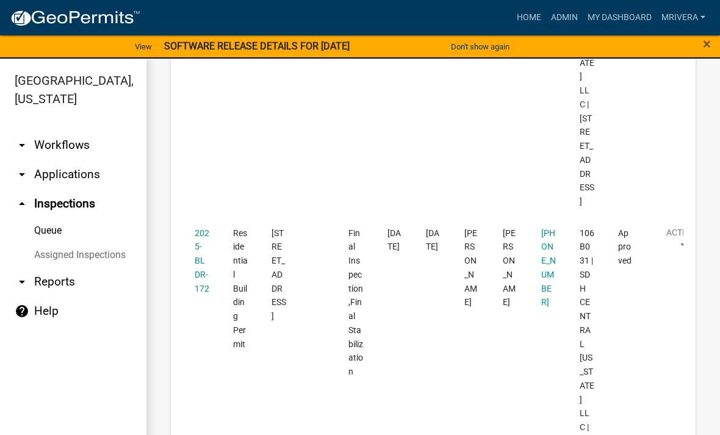
scroll to position [1488, 0]
